Goal: Task Accomplishment & Management: Use online tool/utility

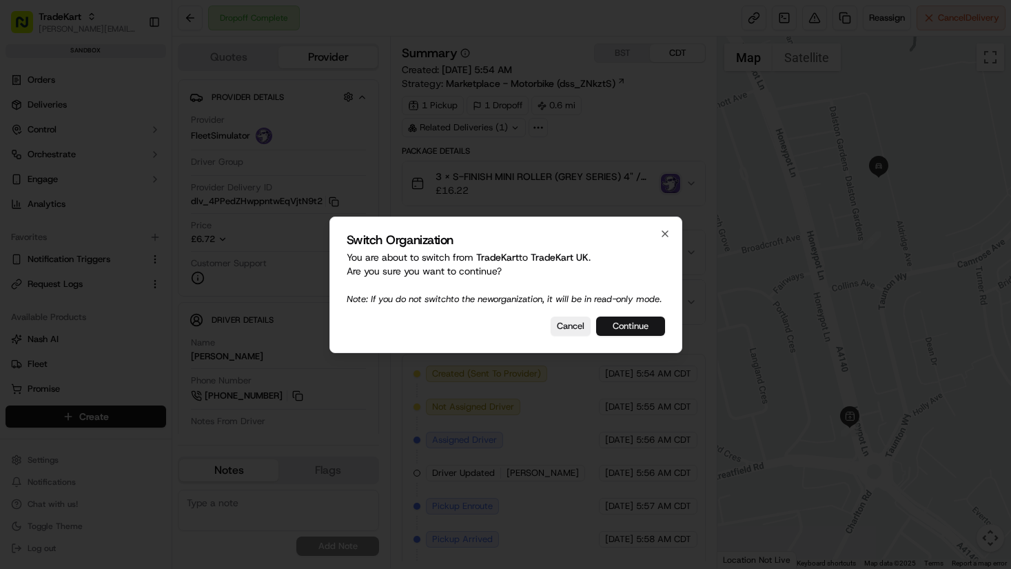
click at [626, 332] on button "Continue" at bounding box center [630, 325] width 69 height 19
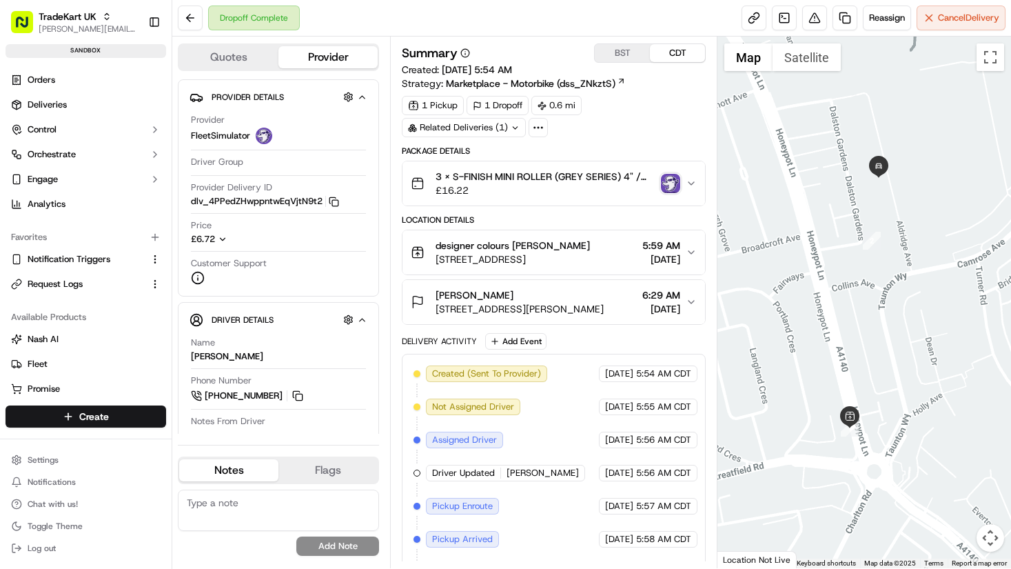
click at [537, 124] on icon at bounding box center [538, 127] width 12 height 12
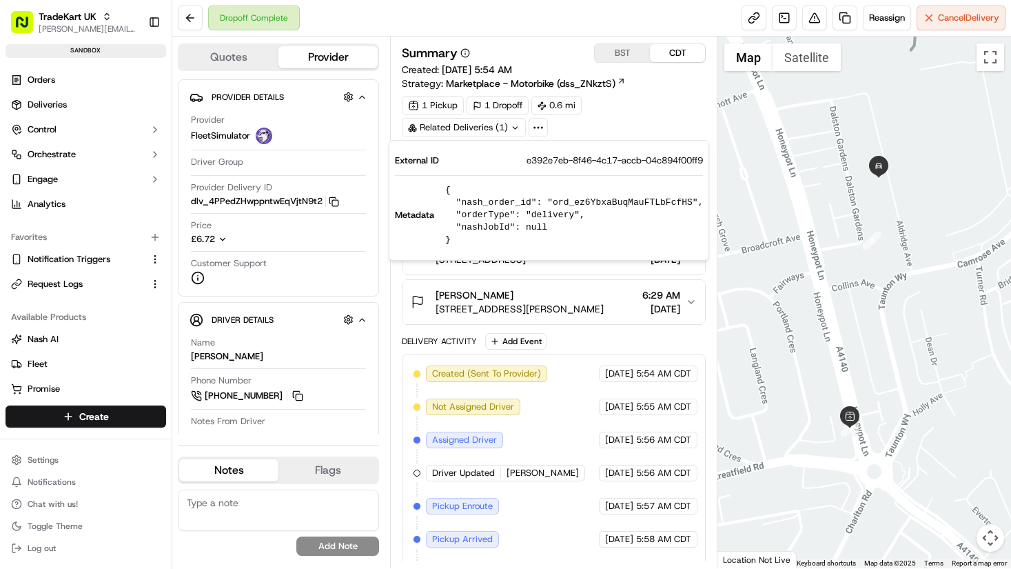
click at [622, 113] on div "1 Pickup 1 Dropoff 0.6 mi Related Deliveries (1)" at bounding box center [554, 116] width 304 height 41
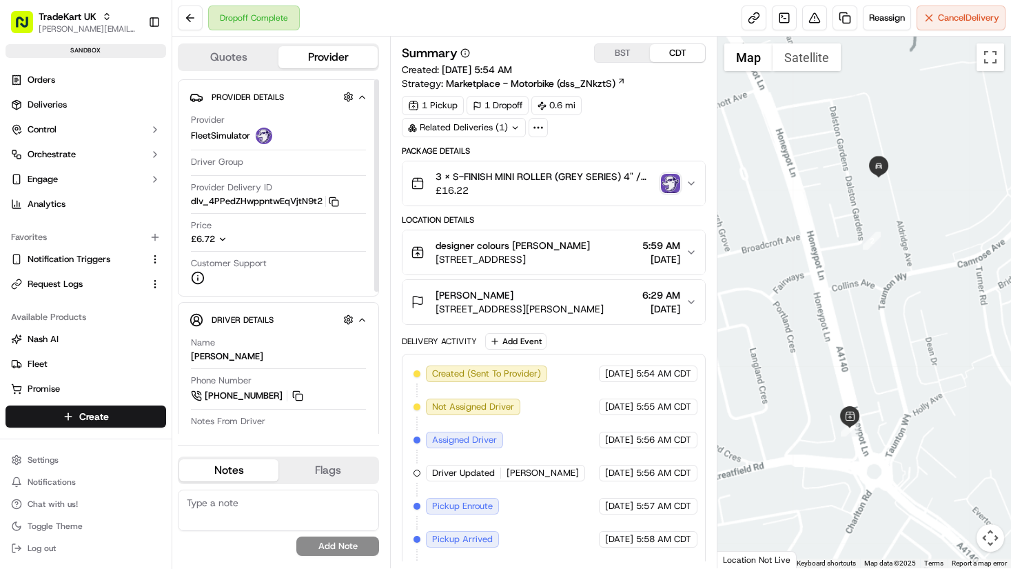
click at [218, 241] on div "£6.72" at bounding box center [220, 239] width 59 height 12
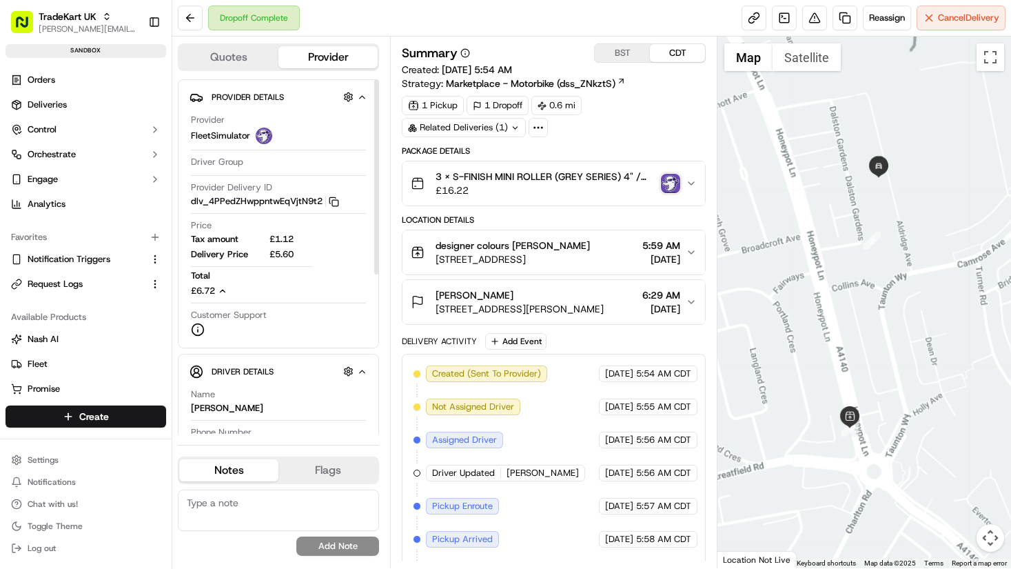
click at [222, 294] on icon "button" at bounding box center [223, 291] width 10 height 10
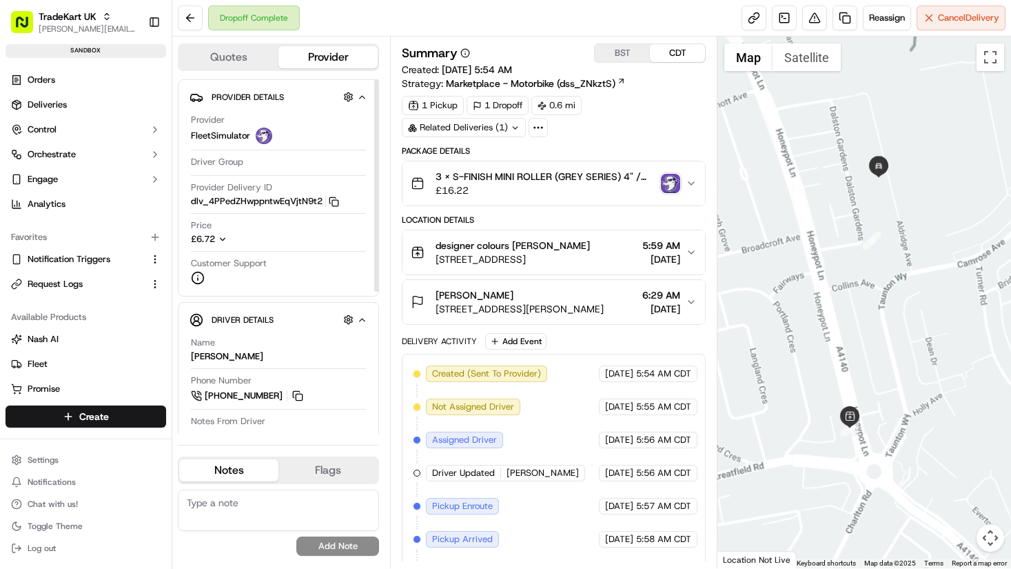
click at [642, 132] on div "1 Pickup 1 Dropoff 0.6 mi Related Deliveries (1)" at bounding box center [554, 116] width 304 height 41
